Goal: Task Accomplishment & Management: Use online tool/utility

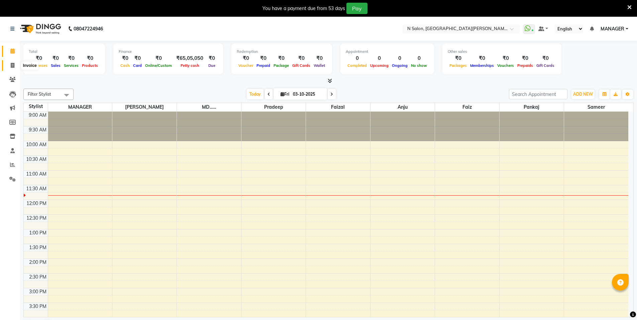
drag, startPoint x: 15, startPoint y: 65, endPoint x: 32, endPoint y: 66, distance: 17.4
click at [15, 65] on span at bounding box center [13, 66] width 12 height 8
select select "service"
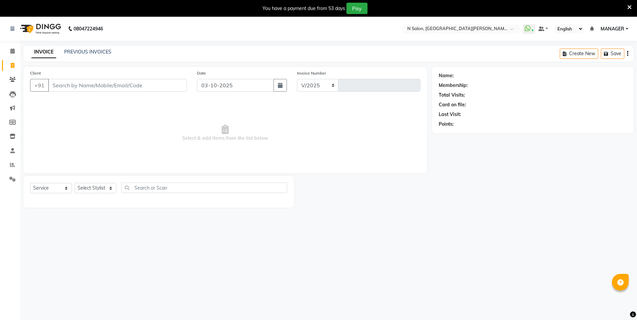
select select "3472"
type input "4154"
click at [84, 85] on input "Client" at bounding box center [117, 85] width 139 height 13
select select "P"
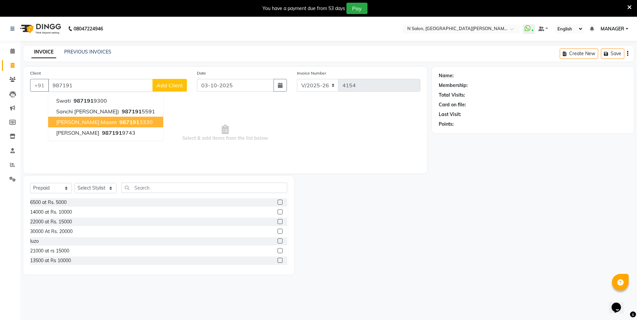
click at [118, 122] on ngb-highlight "987191 3330" at bounding box center [135, 122] width 35 height 7
type input "9871913330"
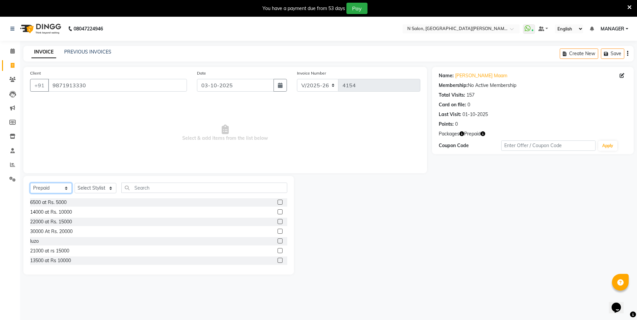
click at [50, 190] on select "Select Service Product Membership Package Voucher Prepaid Gift Card" at bounding box center [51, 188] width 42 height 10
select select "service"
click at [30, 183] on select "Select Service Product Membership Package Voucher Prepaid Gift Card" at bounding box center [51, 188] width 42 height 10
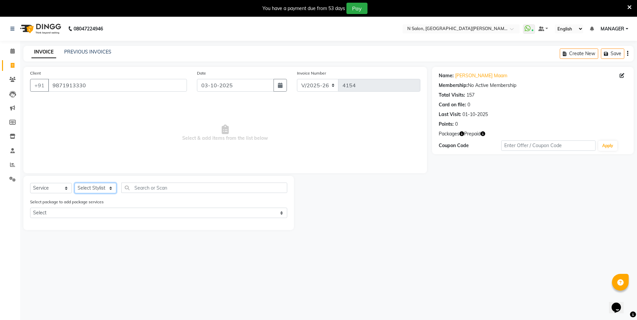
click at [92, 186] on select "Select Stylist [PERSON_NAME] [PERSON_NAME] MANAGER MD..... [PERSON_NAME] [PERSO…" at bounding box center [96, 188] width 42 height 10
select select "72439"
click at [75, 183] on select "Select Stylist [PERSON_NAME] [PERSON_NAME] MANAGER MD..... [PERSON_NAME] [PERSO…" at bounding box center [96, 188] width 42 height 10
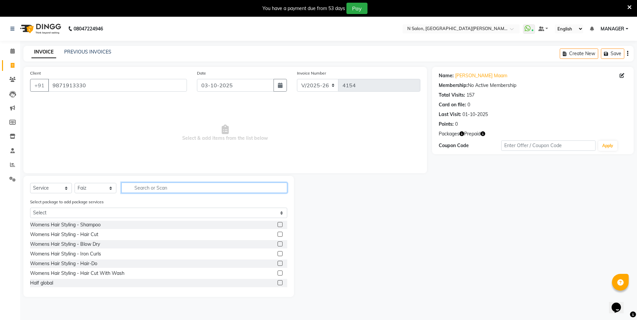
click at [156, 188] on input "text" at bounding box center [204, 188] width 166 height 10
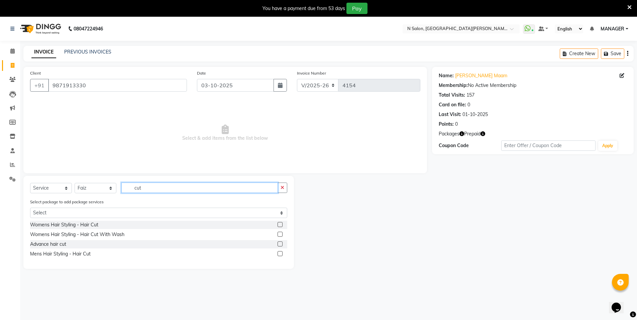
type input "cut"
click at [281, 252] on label at bounding box center [280, 253] width 5 height 5
click at [281, 252] on input "checkbox" at bounding box center [280, 254] width 4 height 4
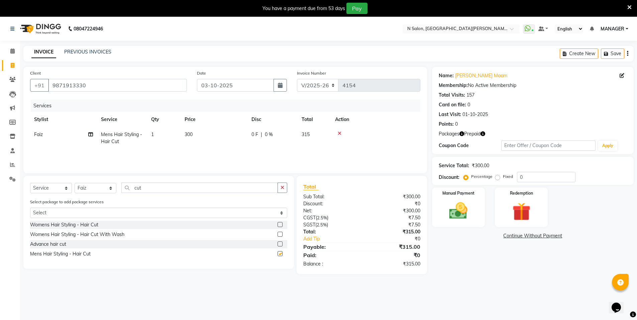
checkbox input "false"
click at [505, 198] on div "Redemption" at bounding box center [521, 207] width 55 height 41
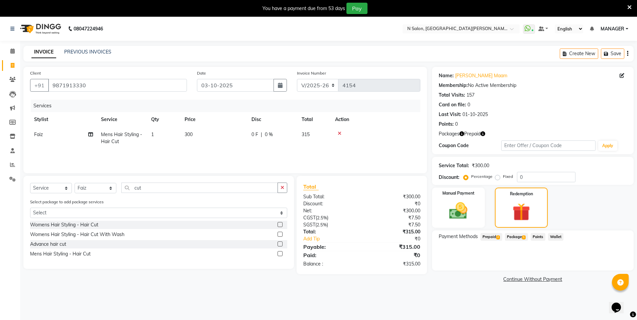
click at [487, 237] on span "Prepaid 2" at bounding box center [492, 237] width 22 height 8
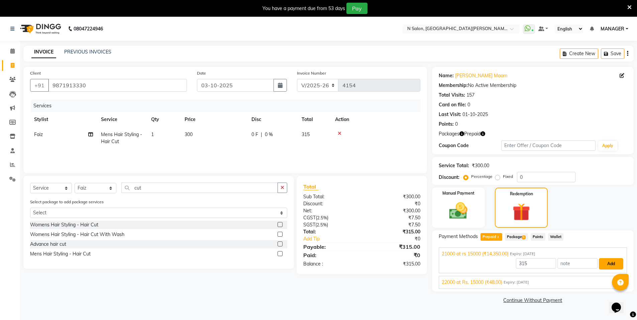
click at [613, 263] on button "Add" at bounding box center [611, 263] width 24 height 11
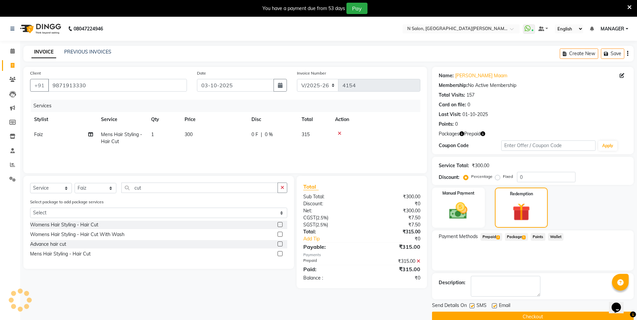
click at [523, 317] on button "Checkout" at bounding box center [533, 317] width 202 height 10
